Goal: Navigation & Orientation: Find specific page/section

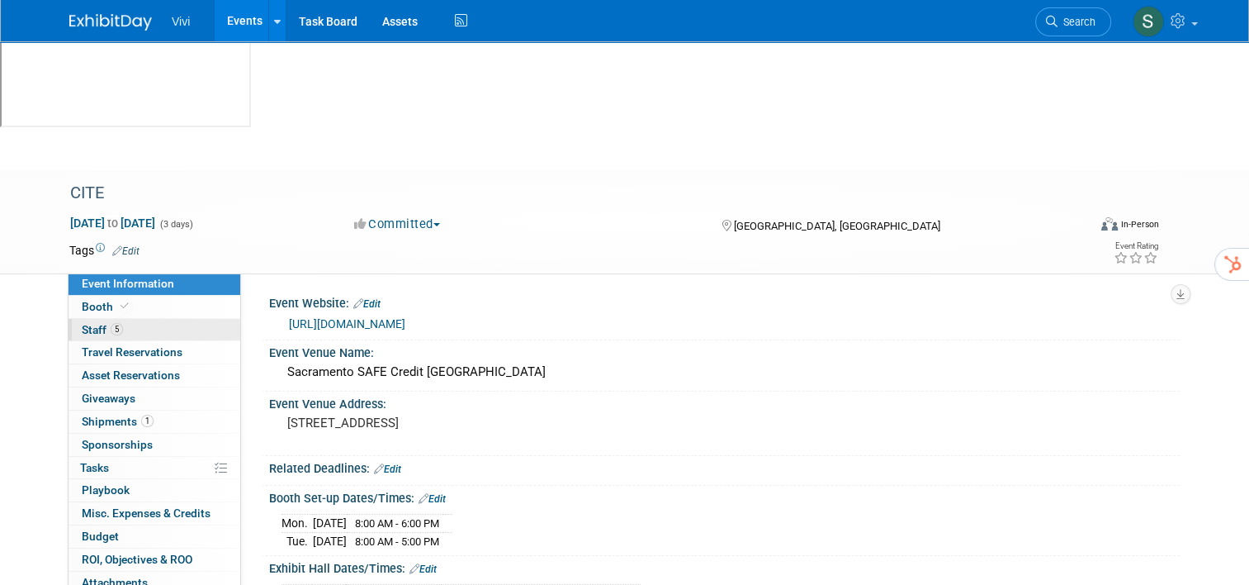
click at [85, 323] on span "Staff 5" at bounding box center [102, 329] width 41 height 13
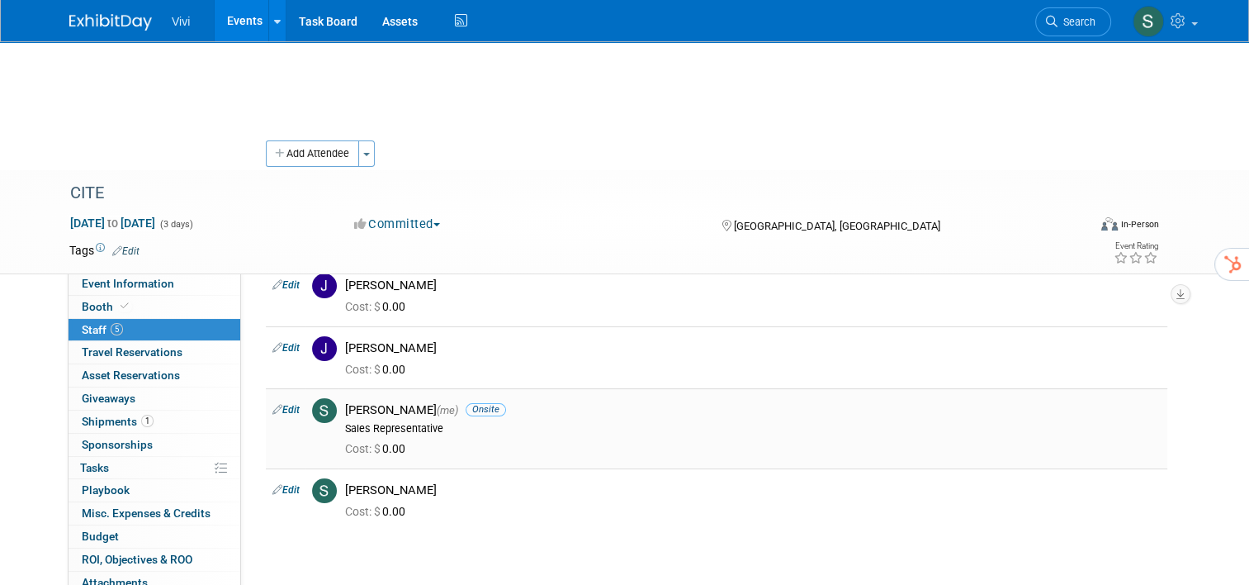
scroll to position [165, 0]
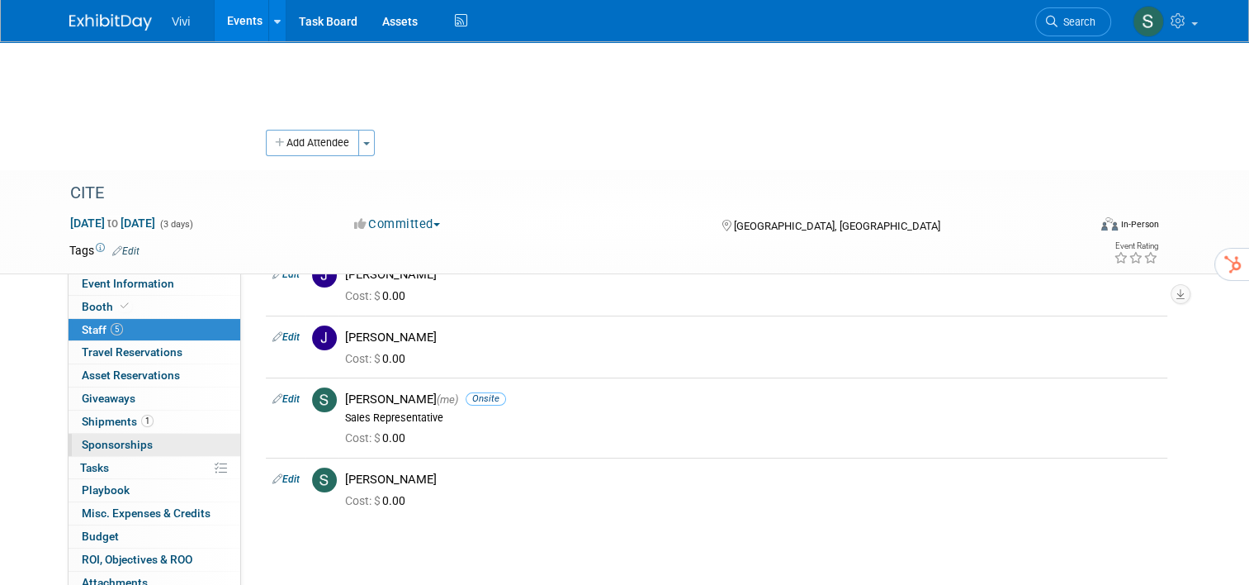
click at [122, 438] on span "Sponsorships 0" at bounding box center [117, 444] width 71 height 13
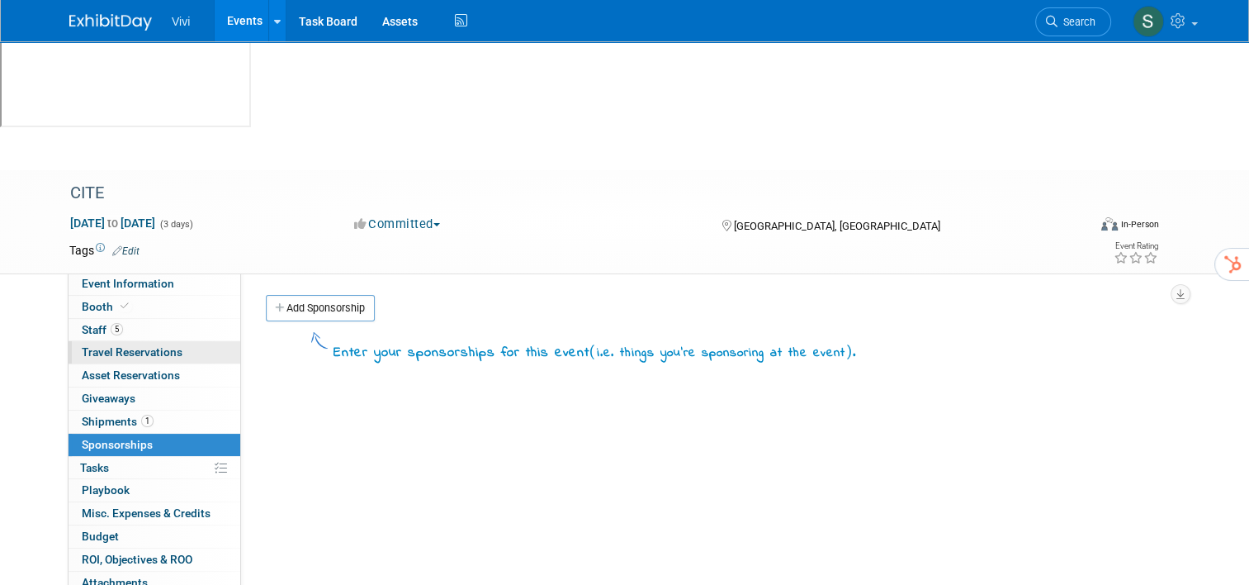
click at [99, 345] on span "Travel Reservations 0" at bounding box center [132, 351] width 101 height 13
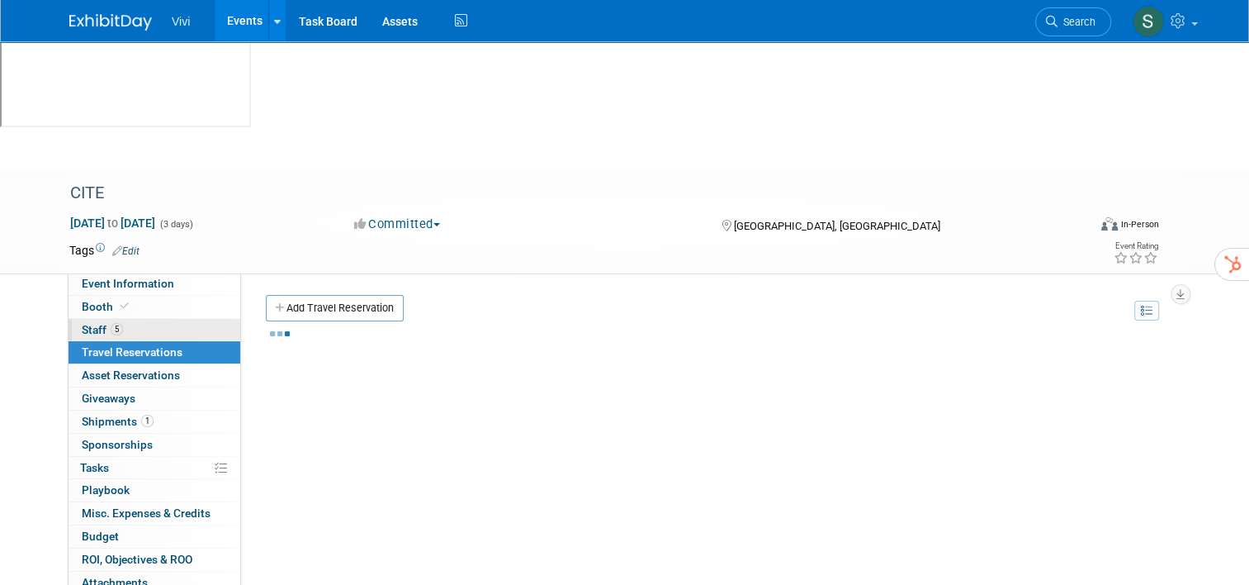
click at [86, 323] on span "Staff 5" at bounding box center [102, 329] width 41 height 13
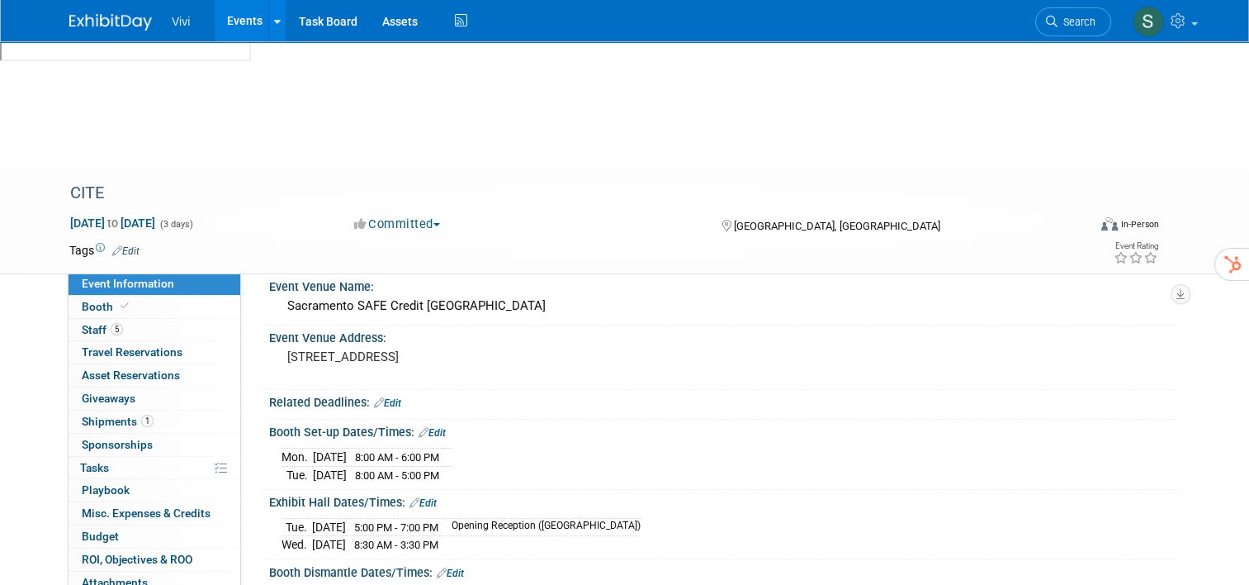
scroll to position [165, 0]
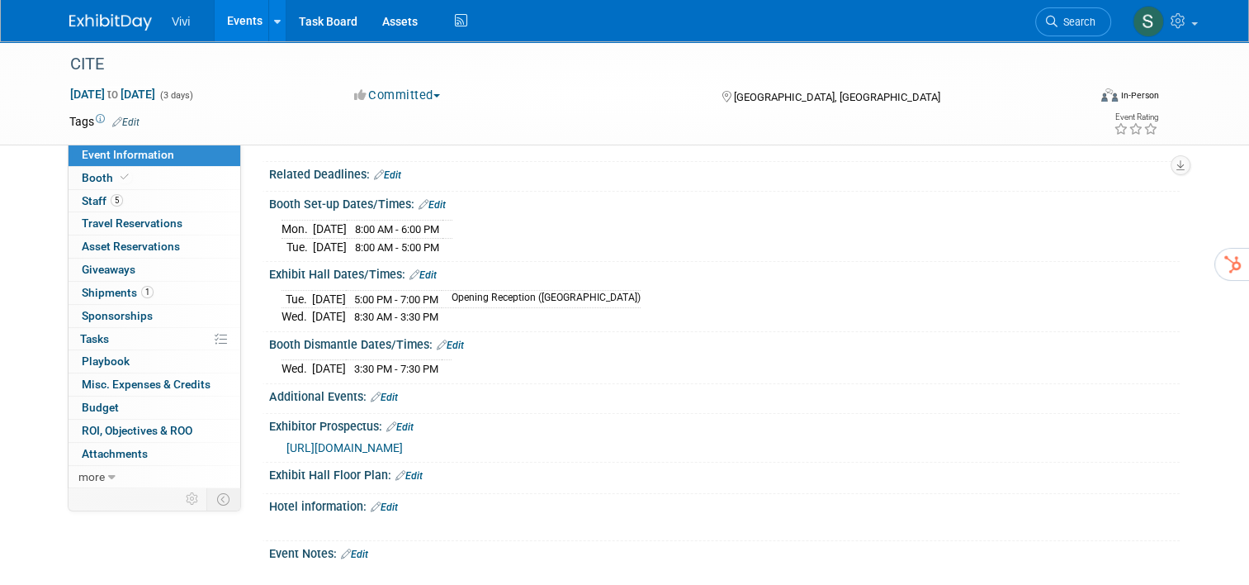
click at [403, 446] on span "[URL][DOMAIN_NAME]" at bounding box center [344, 447] width 116 height 13
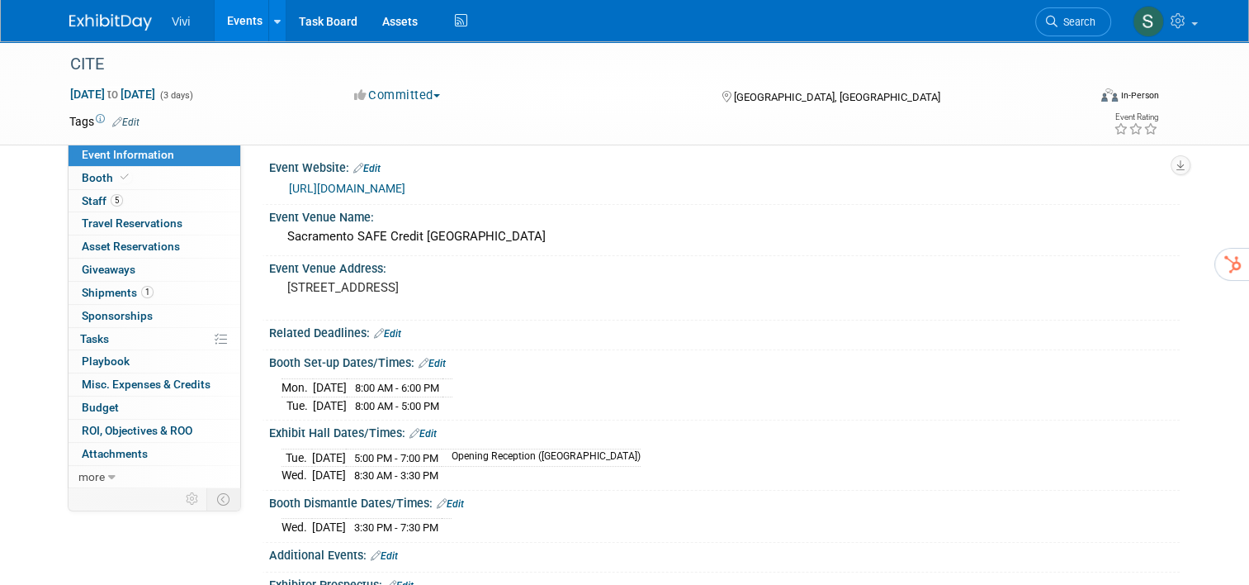
scroll to position [0, 0]
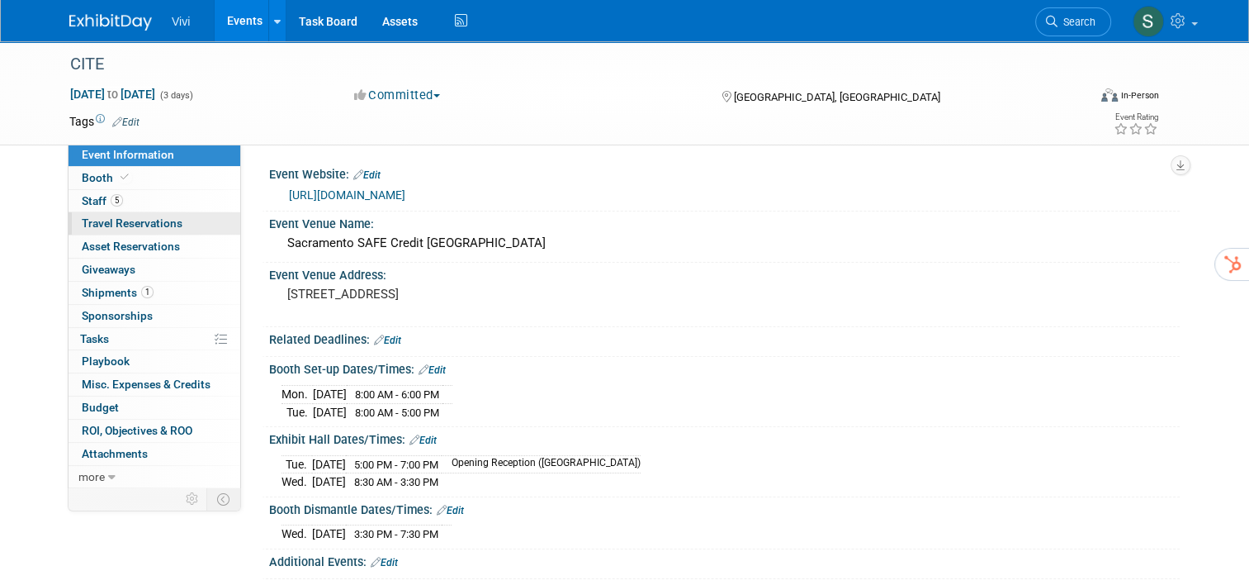
click at [149, 225] on span "Travel Reservations 0" at bounding box center [132, 222] width 101 height 13
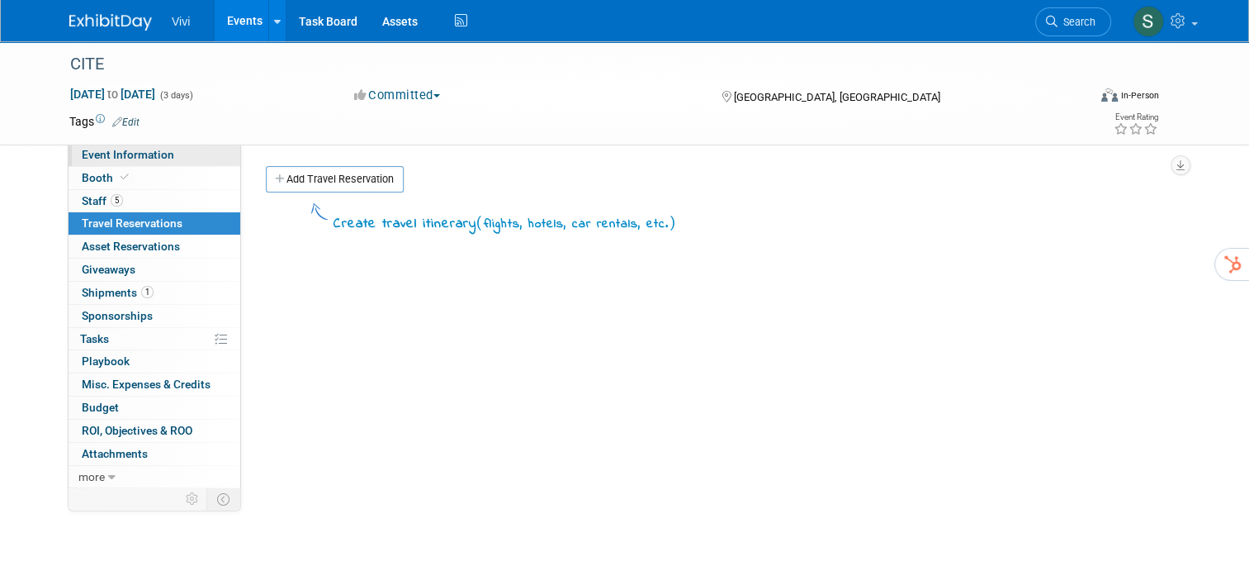
click at [116, 159] on span "Event Information" at bounding box center [128, 154] width 92 height 13
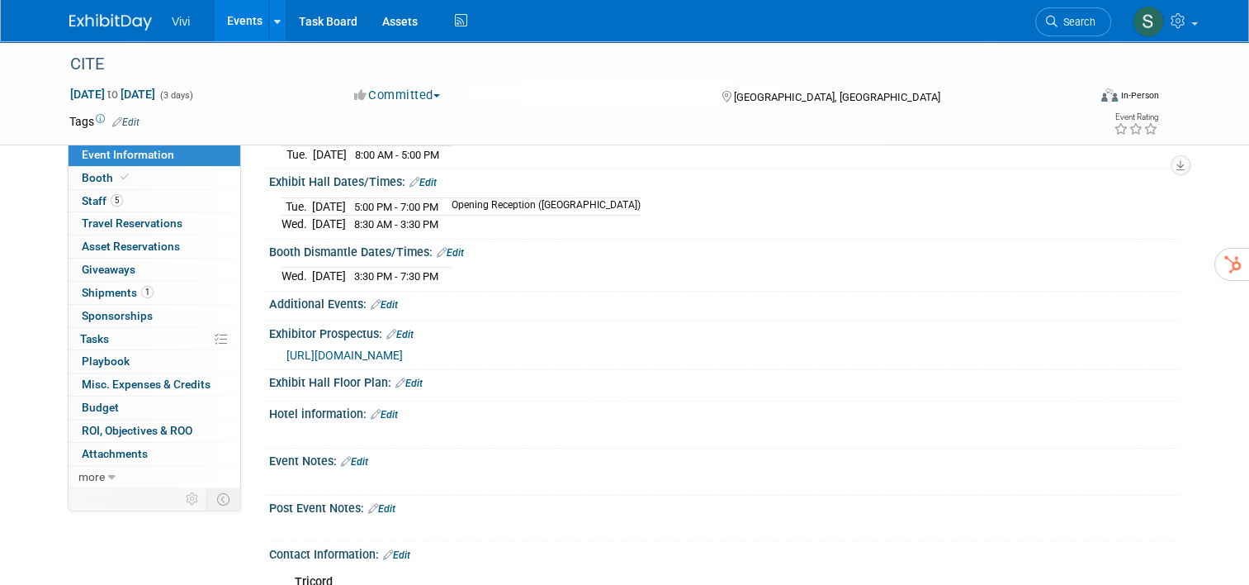
scroll to position [248, 0]
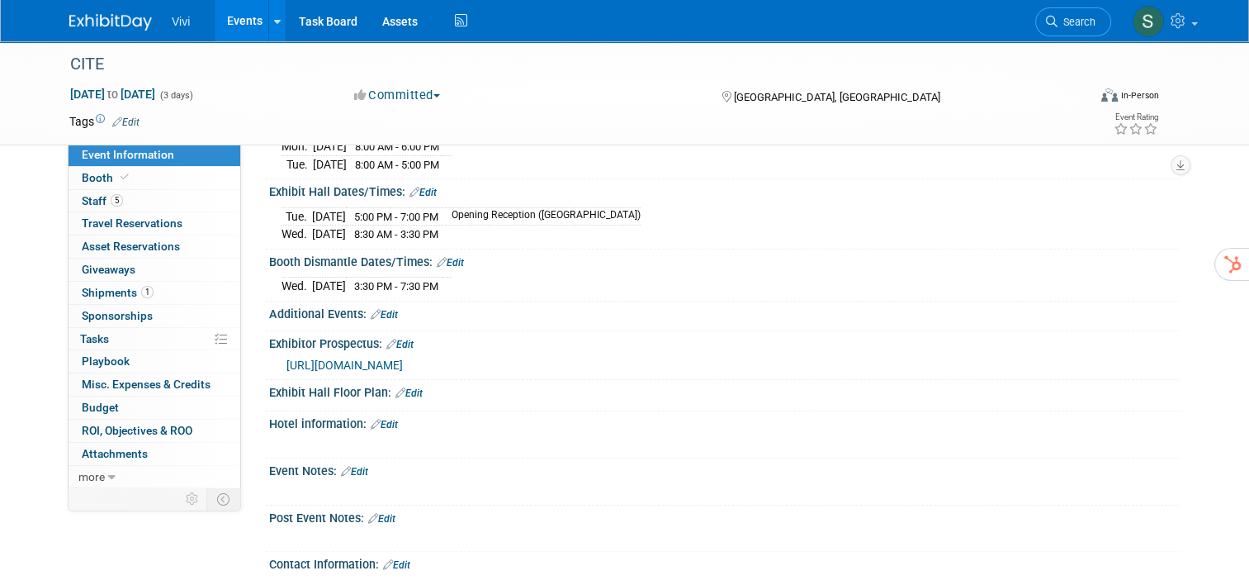
click at [403, 360] on span "[URL][DOMAIN_NAME]" at bounding box center [344, 364] width 116 height 13
